Goal: Task Accomplishment & Management: Use online tool/utility

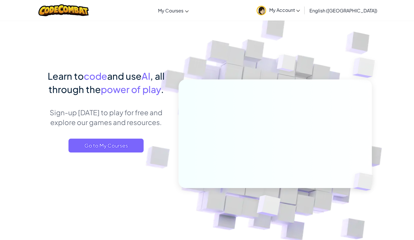
scroll to position [7080, 0]
click at [266, 10] on img at bounding box center [262, 11] width 10 height 10
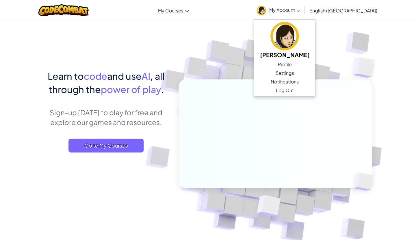
click at [212, 62] on img at bounding box center [271, 127] width 321 height 321
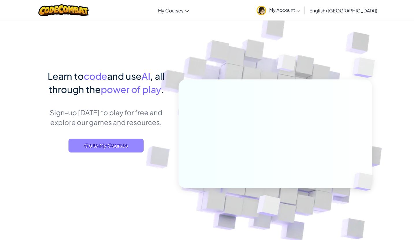
click at [105, 151] on span "Go to My Courses" at bounding box center [106, 146] width 75 height 14
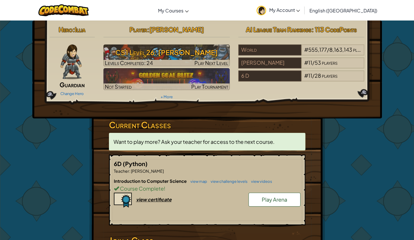
click at [160, 165] on h5 "6D (Python)" at bounding box center [207, 163] width 187 height 9
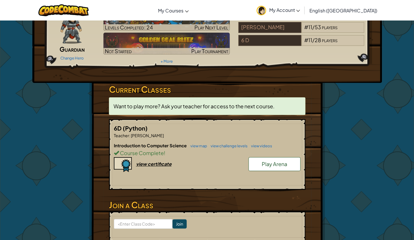
scroll to position [5, 0]
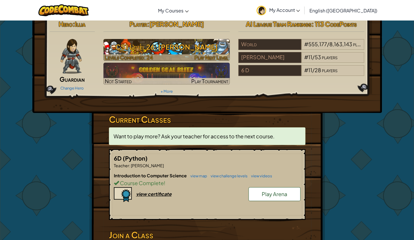
click at [203, 45] on h3 "CS1 Level 26: Wakka Maul" at bounding box center [167, 46] width 126 height 13
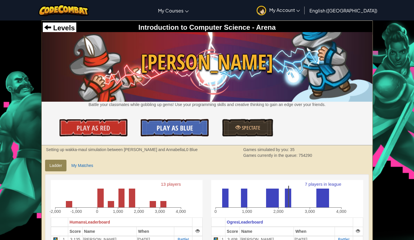
click at [178, 120] on link "Play As Blue" at bounding box center [175, 127] width 68 height 17
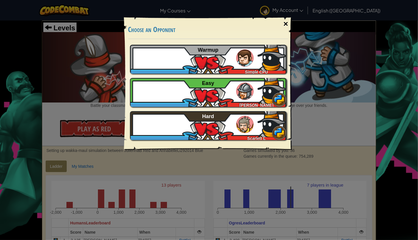
click at [284, 24] on div "×" at bounding box center [285, 24] width 13 height 17
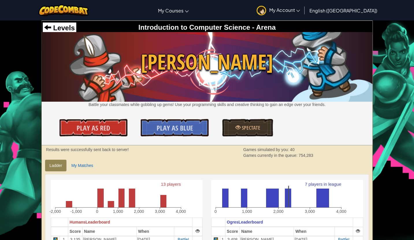
drag, startPoint x: 399, startPoint y: 94, endPoint x: 385, endPoint y: 72, distance: 26.4
drag, startPoint x: 385, startPoint y: 72, endPoint x: 376, endPoint y: 90, distance: 20.0
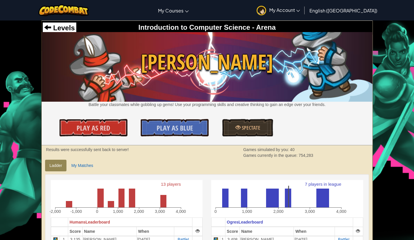
click at [161, 132] on span "Play As Blue" at bounding box center [175, 127] width 36 height 9
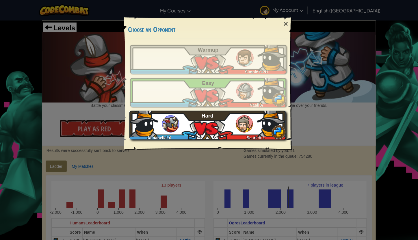
click at [219, 133] on div "AnnabellaL0 Scarlett L Hard" at bounding box center [208, 125] width 157 height 29
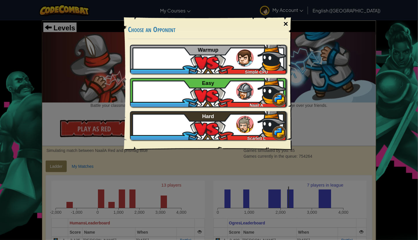
click at [287, 23] on div "×" at bounding box center [285, 24] width 13 height 17
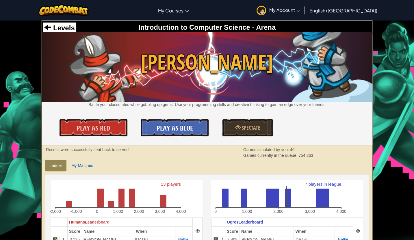
click at [177, 125] on span "Play As Blue" at bounding box center [175, 127] width 36 height 9
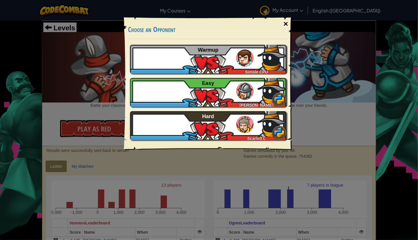
click at [285, 23] on div "×" at bounding box center [285, 24] width 13 height 17
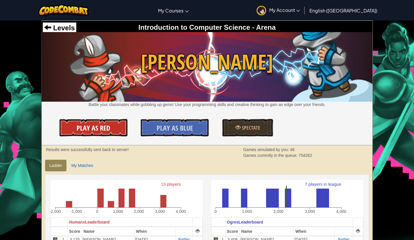
click at [87, 126] on span "Play As Red" at bounding box center [94, 127] width 34 height 9
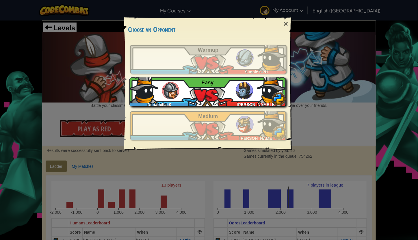
click at [241, 93] on img at bounding box center [244, 90] width 17 height 17
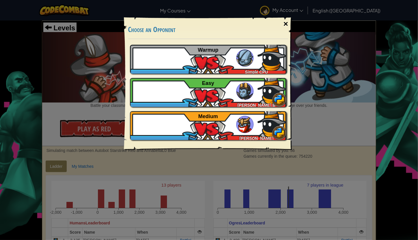
click at [285, 23] on div "×" at bounding box center [285, 24] width 13 height 17
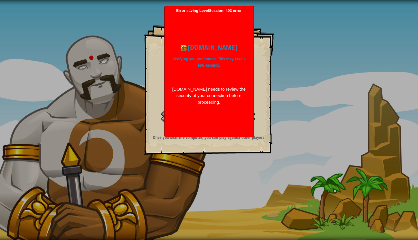
scroll to position [7080, 0]
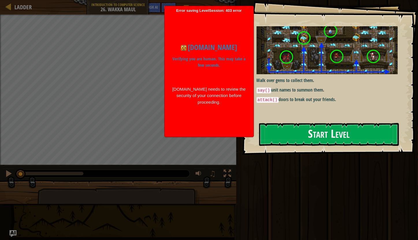
click at [199, 67] on p "Verifying you are human. This may take a few seconds." at bounding box center [209, 62] width 75 height 13
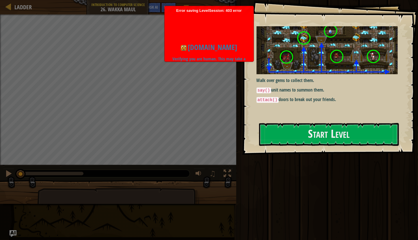
click at [219, 74] on body "Goals Walk over gems to collect them. say() unit names to summon them. attack()…" at bounding box center [209, 120] width 418 height 240
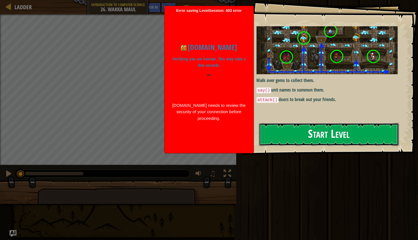
click at [299, 136] on button "Start Level" at bounding box center [329, 134] width 140 height 23
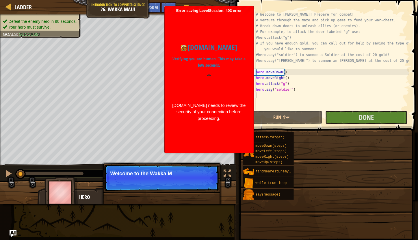
click at [225, 83] on div at bounding box center [209, 86] width 75 height 22
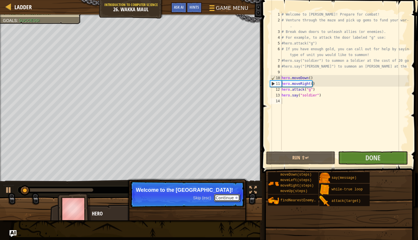
click at [228, 201] on button "Continue" at bounding box center [227, 198] width 26 height 8
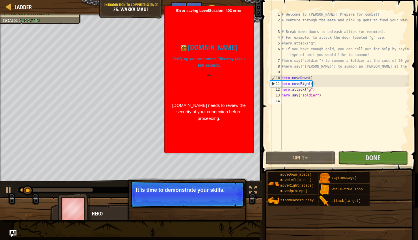
click at [235, 194] on button "Continue" at bounding box center [227, 198] width 26 height 8
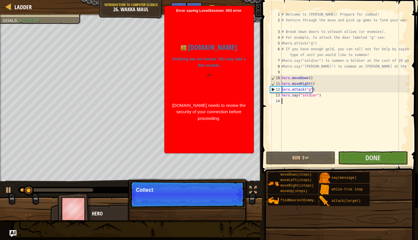
click at [229, 87] on div at bounding box center [209, 86] width 75 height 22
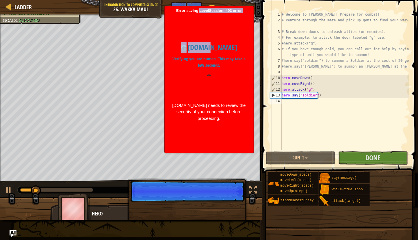
drag, startPoint x: 200, startPoint y: 10, endPoint x: 209, endPoint y: 36, distance: 27.7
type textarea "LevelSession: 403 error codeco"
click at [209, 36] on span "Error saving LevelSession: 403 error Just a moment... [DOMAIN_NAME] Verifying y…" at bounding box center [209, 79] width 83 height 142
